Goal: Task Accomplishment & Management: Use online tool/utility

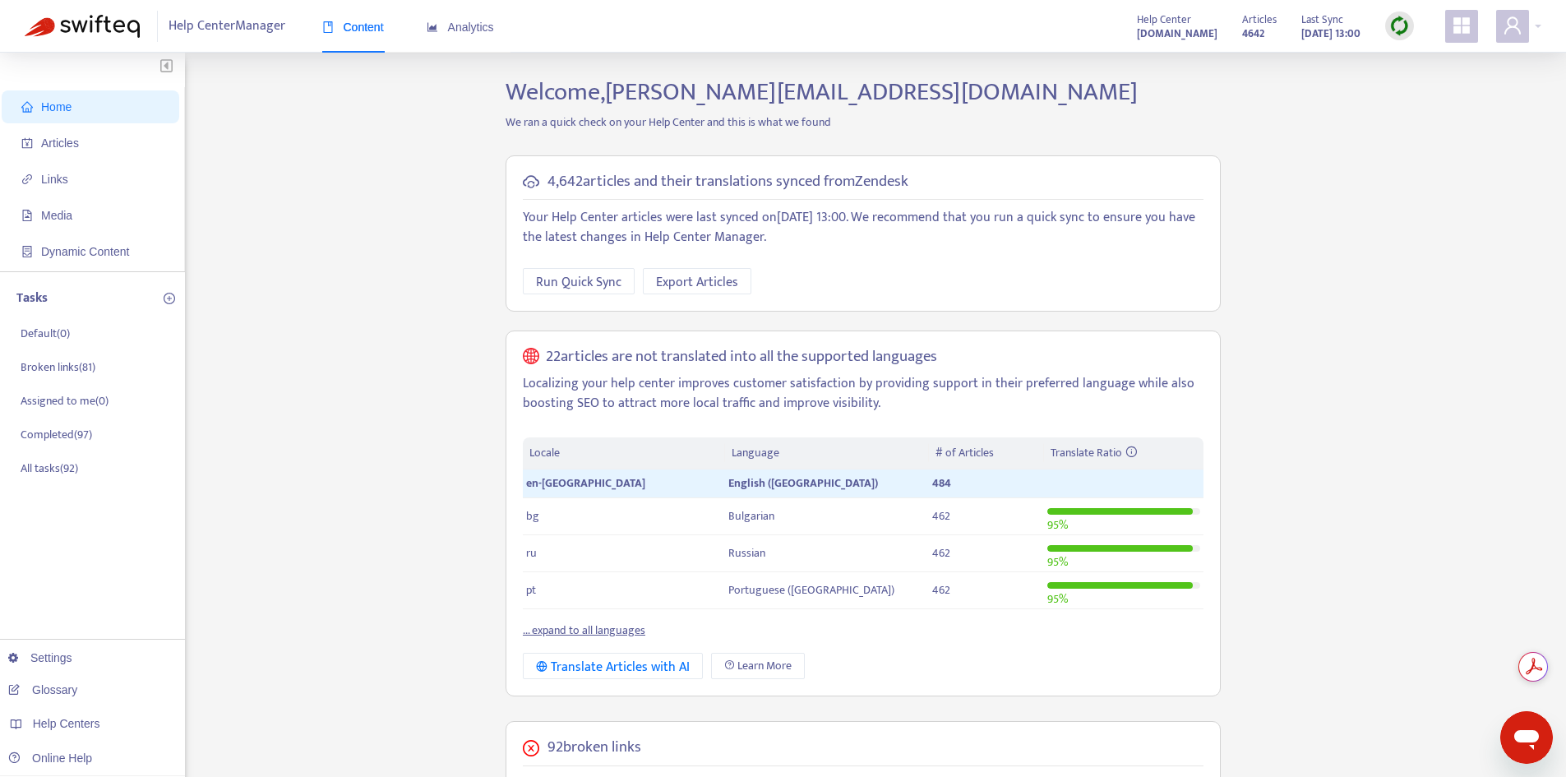
click at [1402, 27] on img at bounding box center [1399, 26] width 21 height 21
click at [1405, 57] on link "Quick Sync" at bounding box center [1433, 59] width 70 height 19
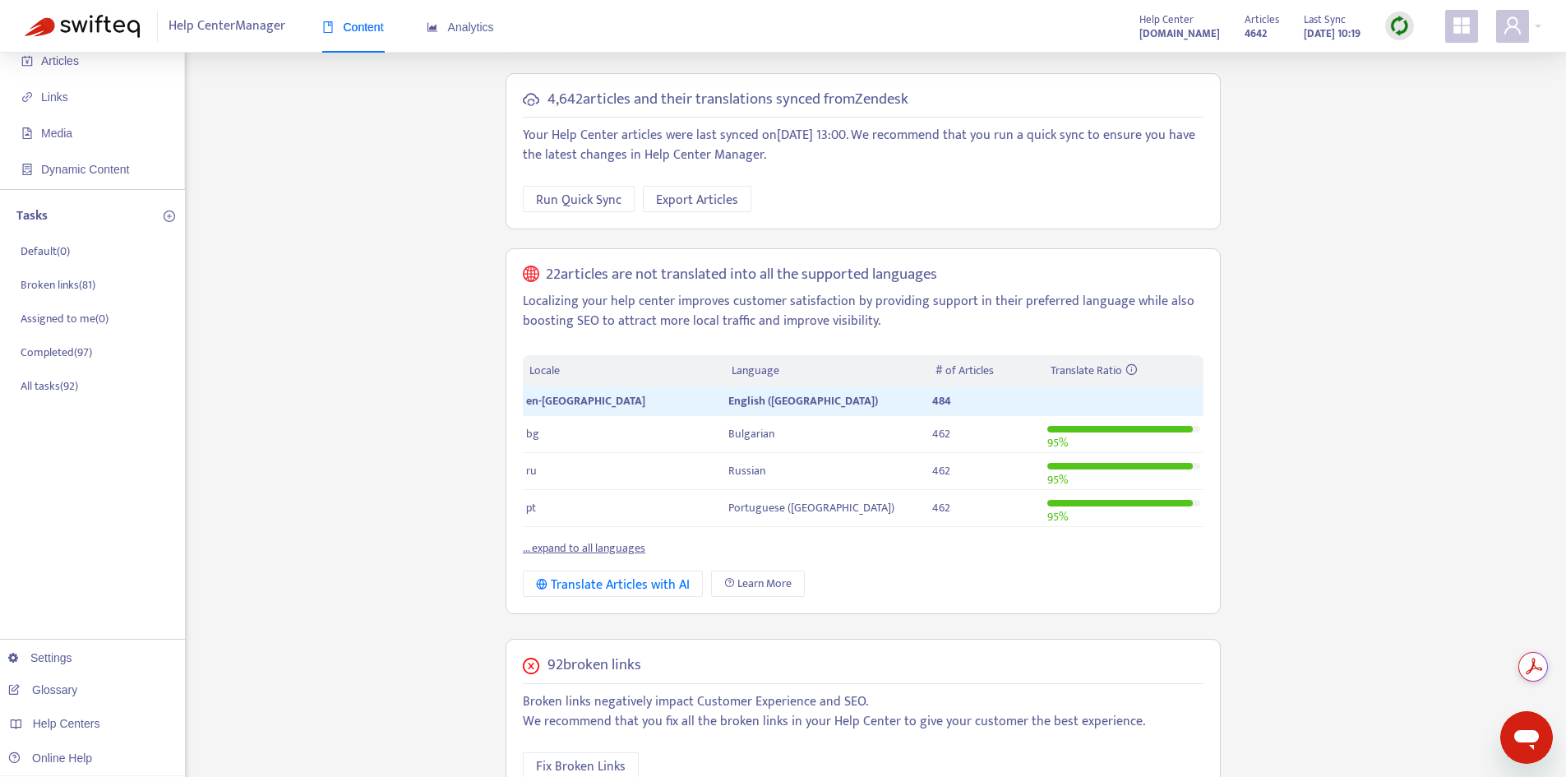
click at [85, 48] on div "Help Center Manager Content Analytics" at bounding box center [279, 26] width 509 height 53
click at [86, 67] on span "Articles" at bounding box center [93, 60] width 145 height 33
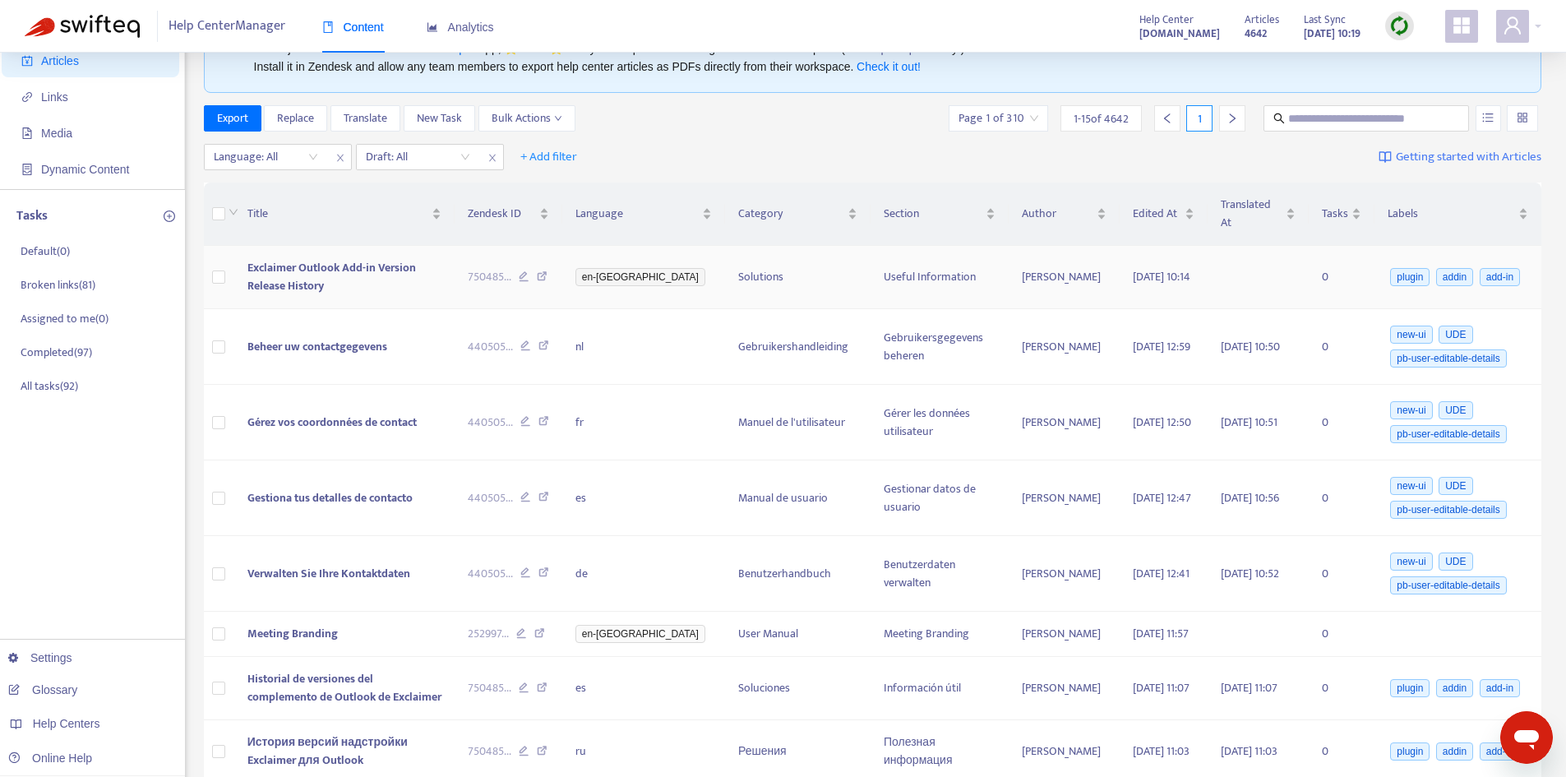
click at [315, 265] on td "Exclaimer Outlook Add-in Version Release History" at bounding box center [344, 277] width 221 height 63
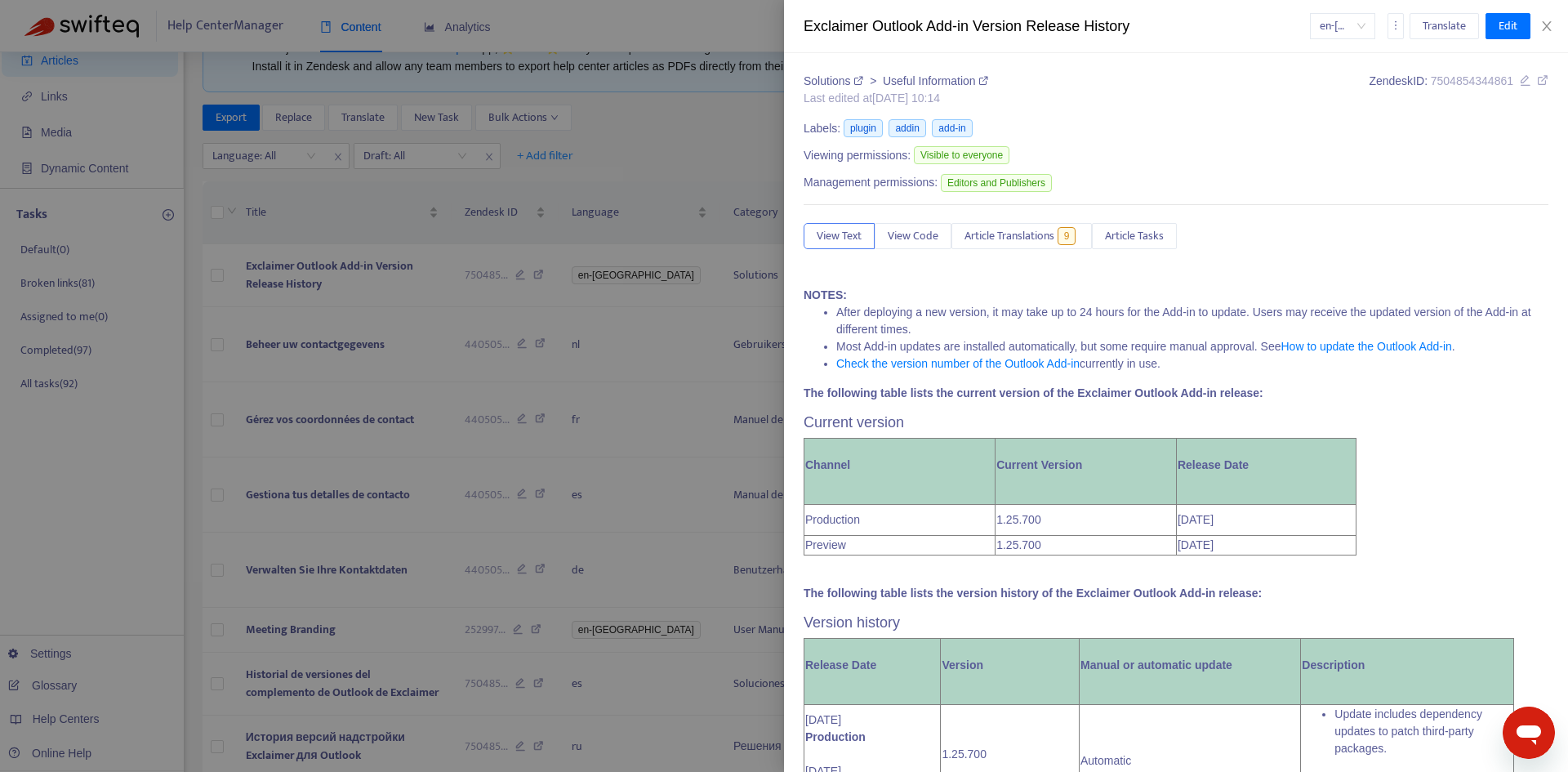
scroll to position [81, 0]
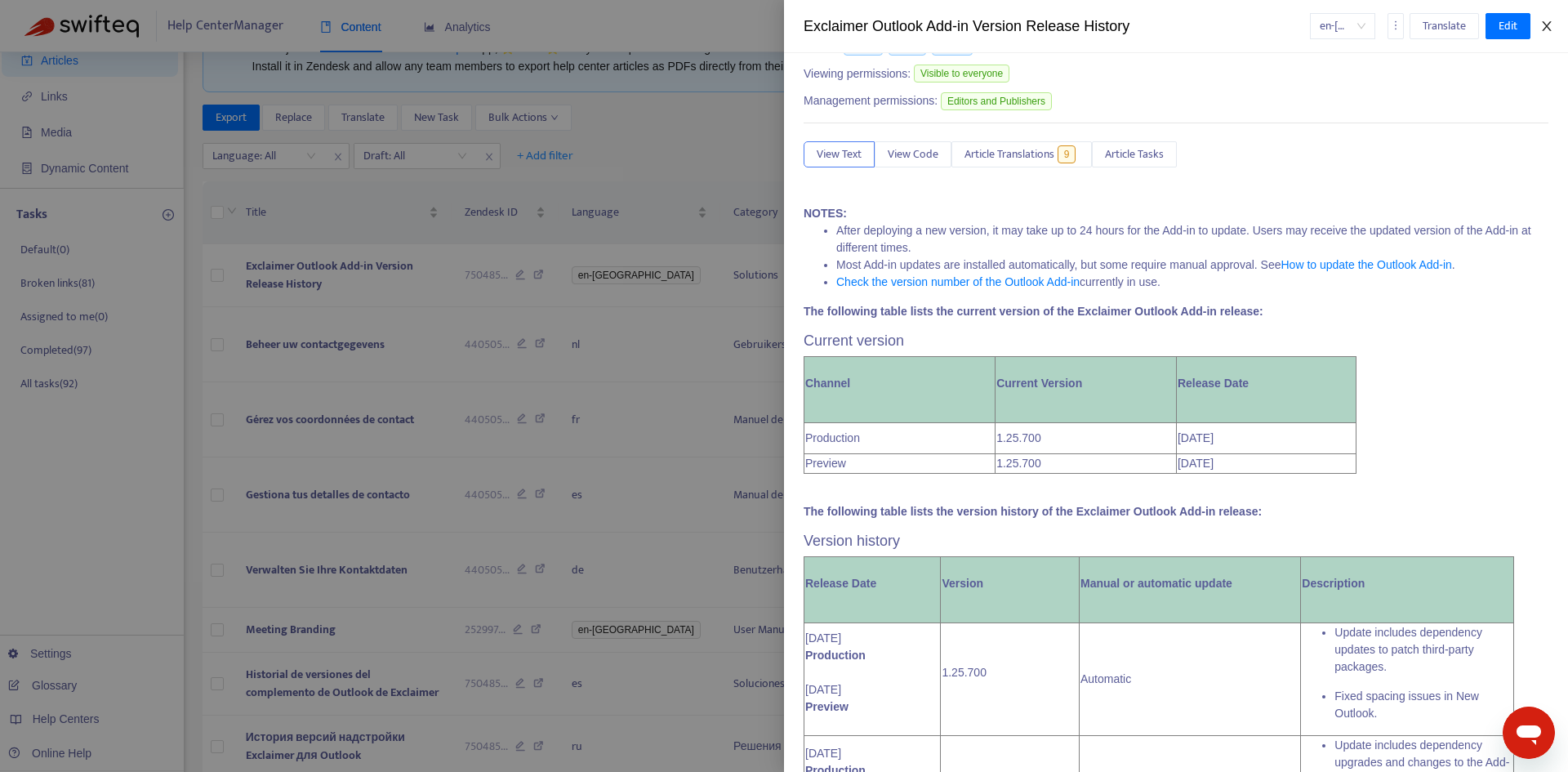
click at [1537, 25] on button "Close" at bounding box center [1546, 27] width 23 height 16
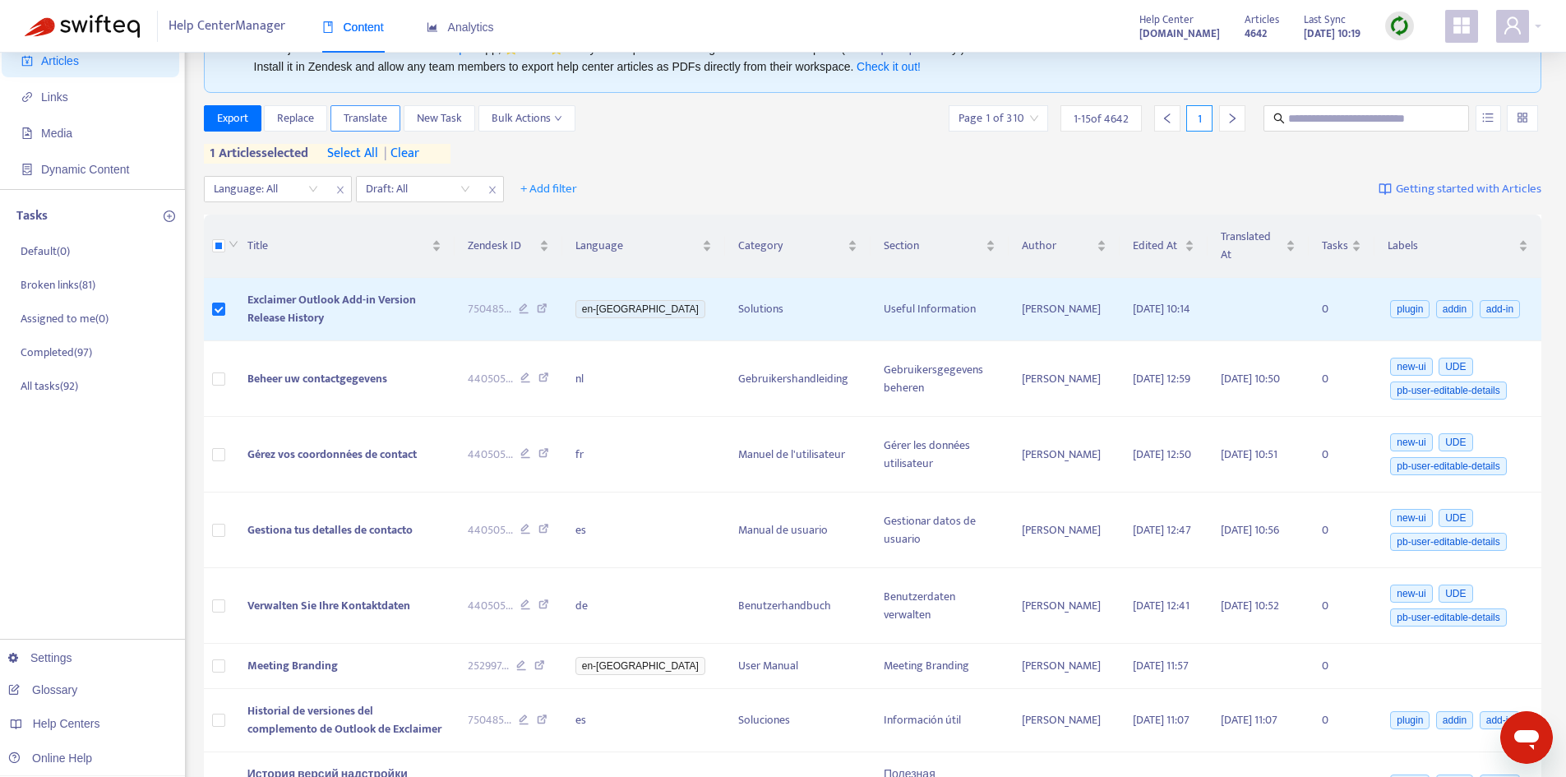
click at [362, 119] on span "Translate" at bounding box center [366, 118] width 44 height 18
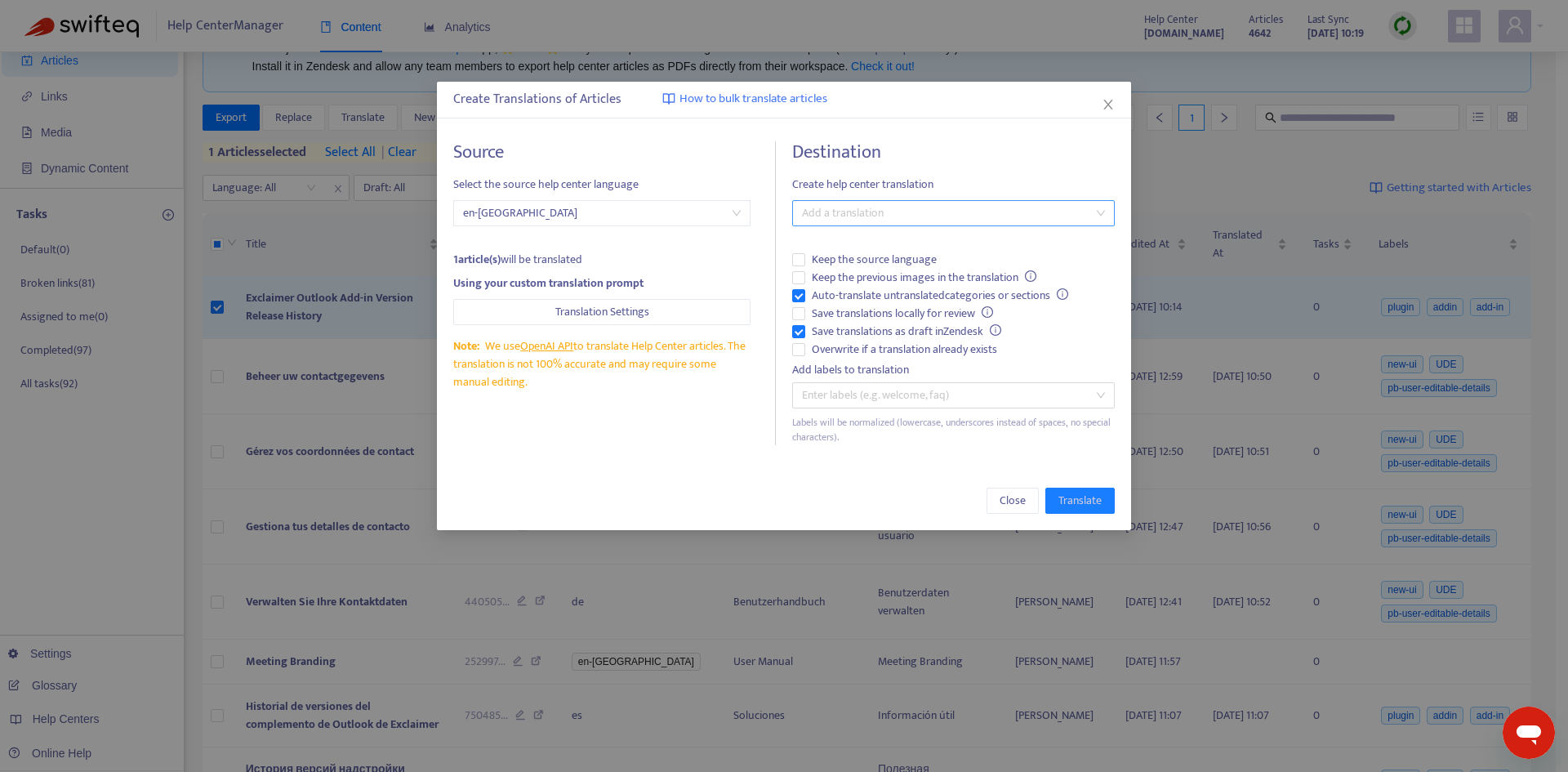
click at [837, 208] on div at bounding box center [945, 214] width 298 height 20
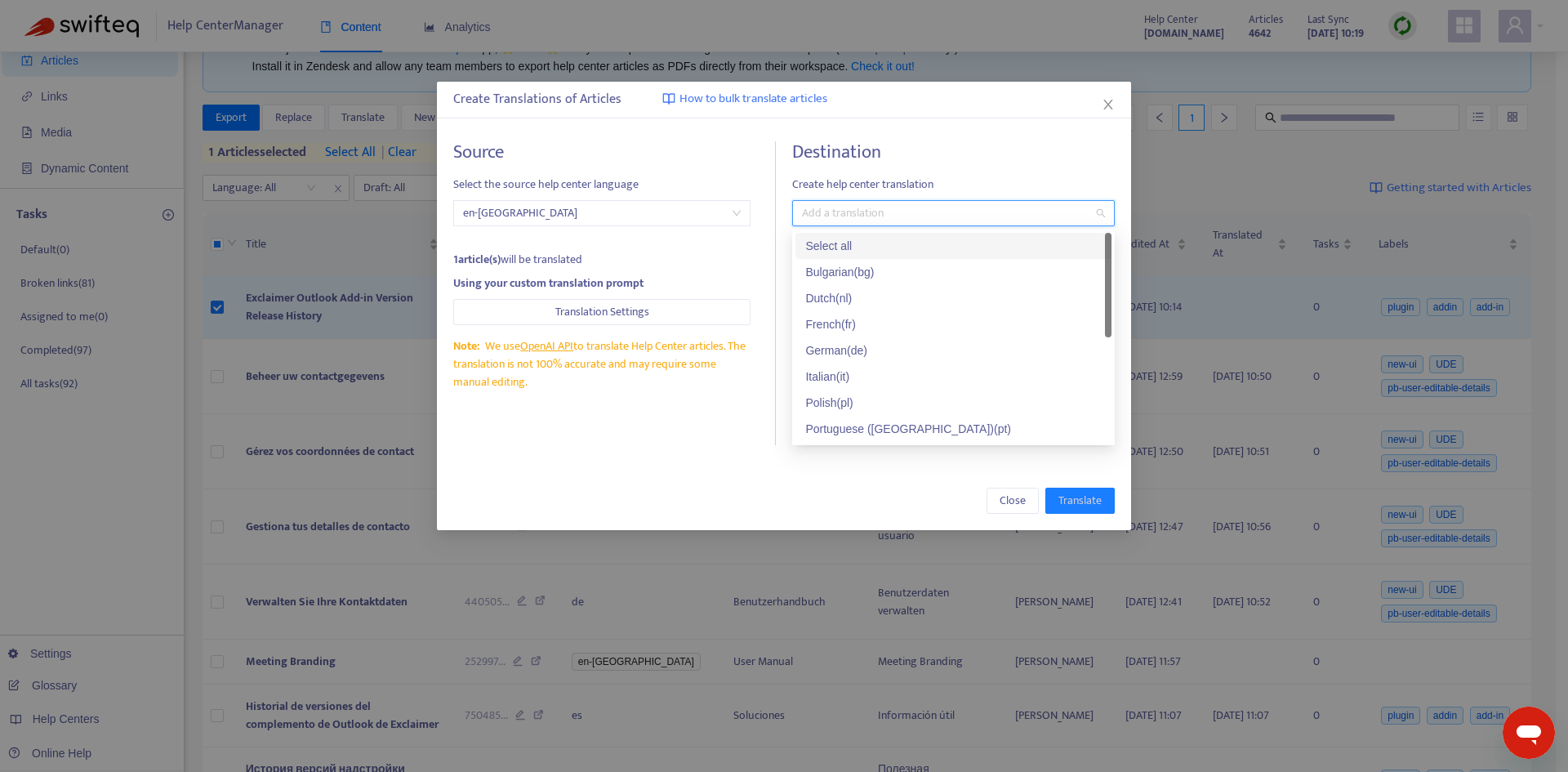
click at [821, 246] on div "Select all" at bounding box center [953, 245] width 296 height 18
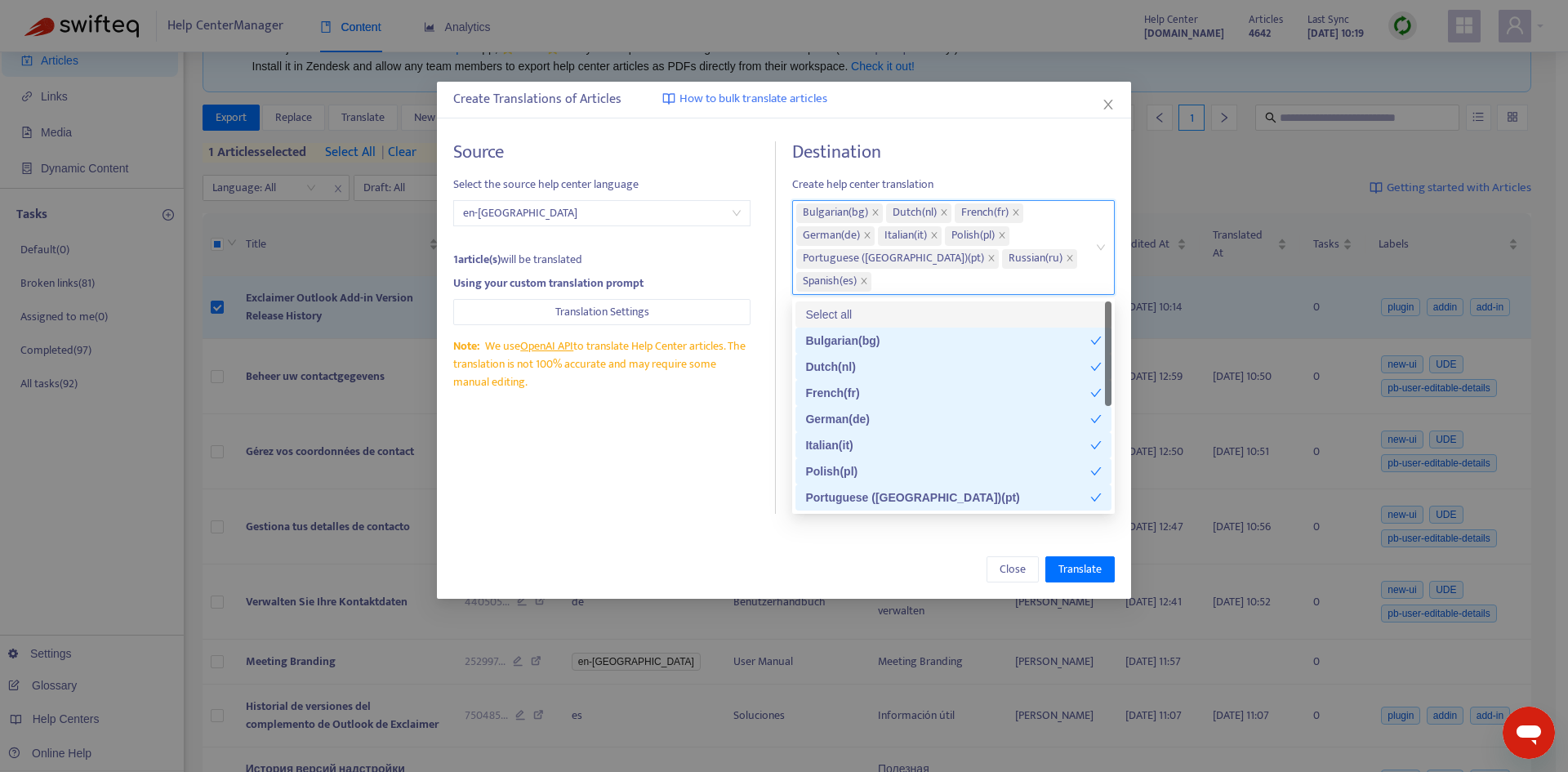
click at [933, 144] on h4 "Destination" at bounding box center [953, 152] width 323 height 22
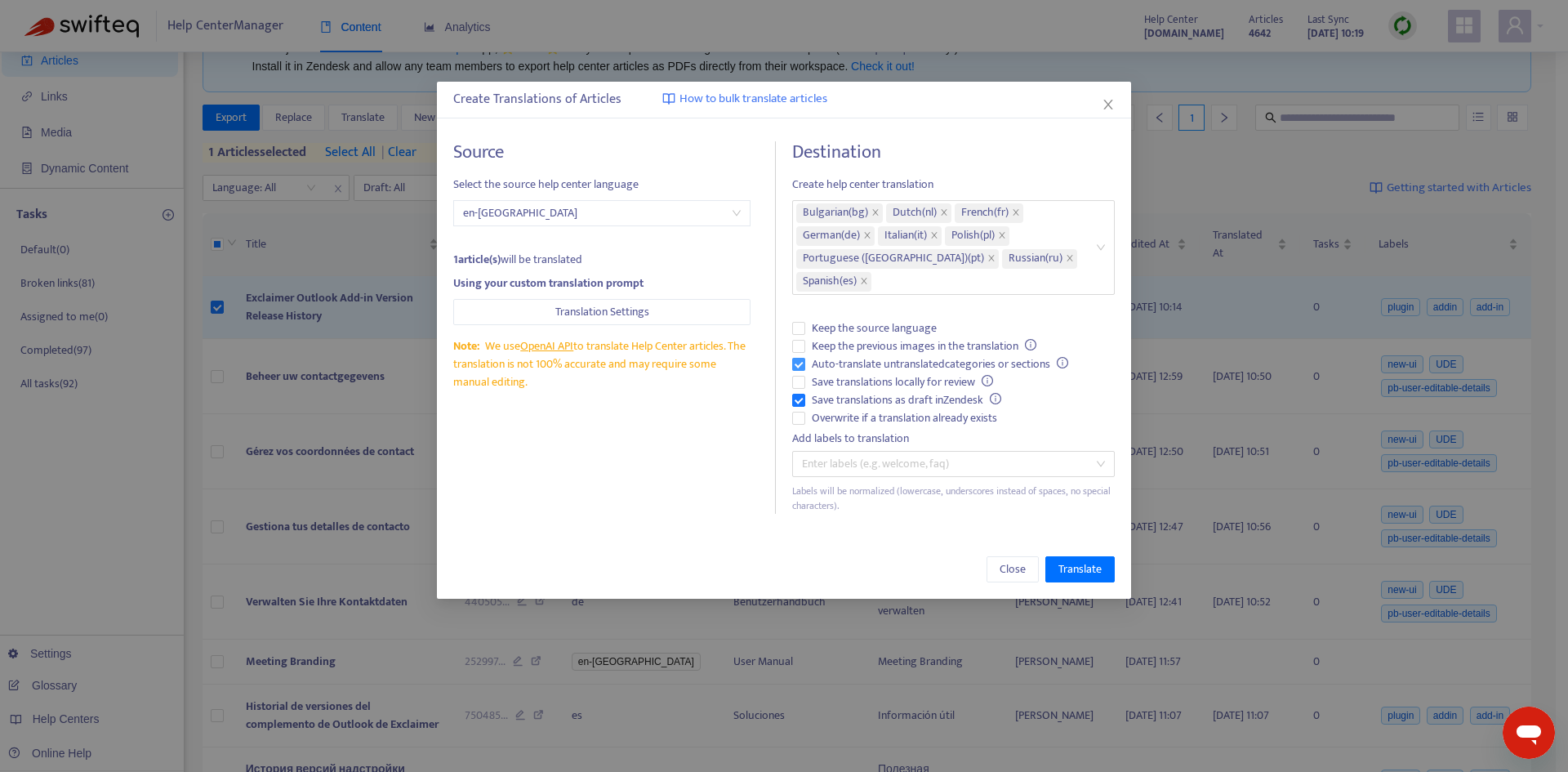
click at [824, 367] on span "Auto-translate untranslated categories or sections" at bounding box center [939, 365] width 269 height 18
click at [832, 402] on span "Save translations as draft in Zendesk" at bounding box center [906, 400] width 203 height 18
click at [842, 419] on span "Overwrite if a translation already exists" at bounding box center [904, 418] width 199 height 18
click at [1064, 562] on span "Translate" at bounding box center [1080, 569] width 44 height 18
